Goal: Task Accomplishment & Management: Manage account settings

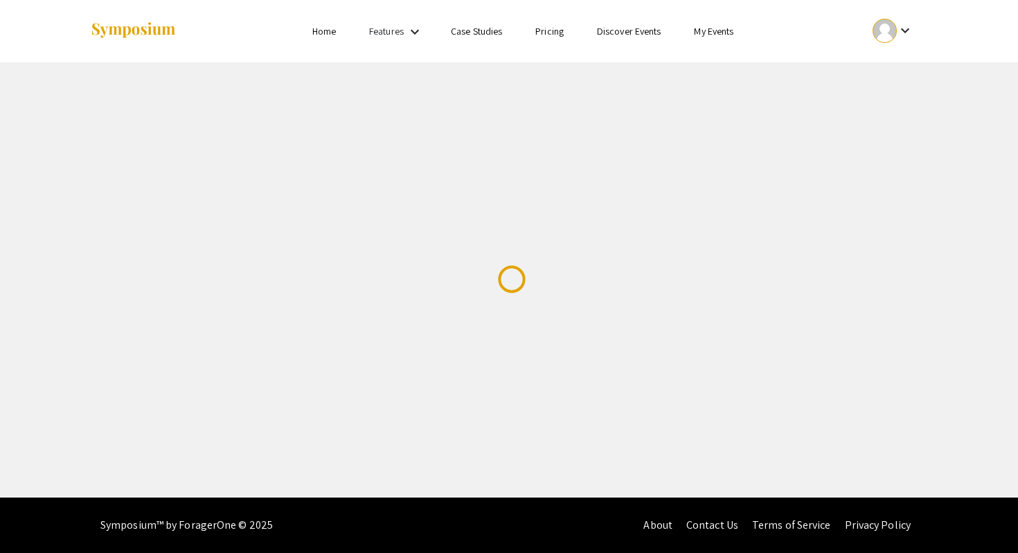
click at [900, 34] on mat-icon "keyboard_arrow_down" at bounding box center [905, 30] width 17 height 17
click at [894, 143] on button "Sign out" at bounding box center [900, 134] width 85 height 33
